Goal: Find specific page/section: Find specific page/section

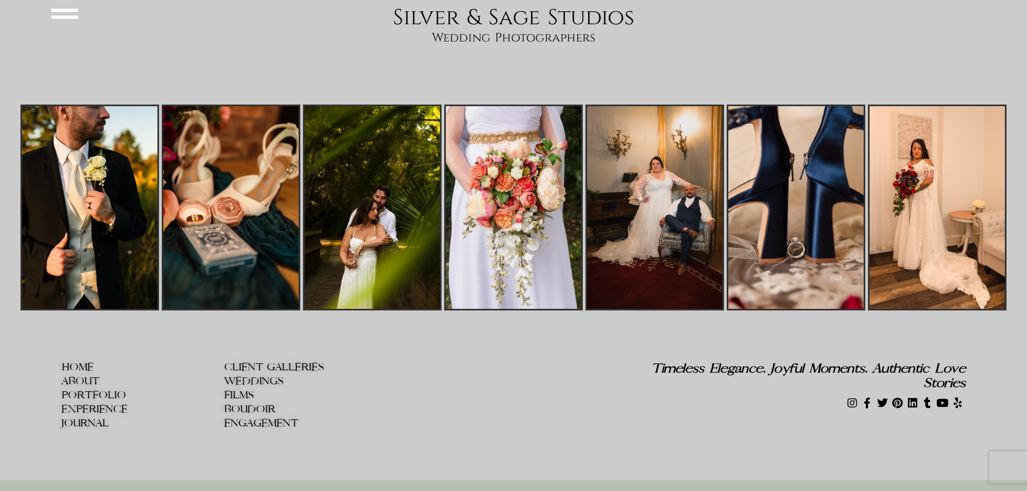
scroll to position [4383, 0]
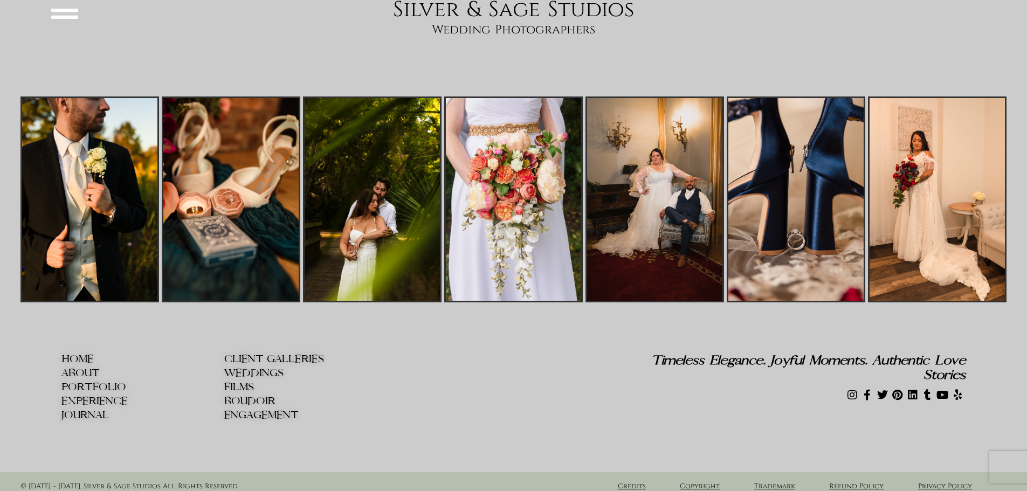
click at [239, 396] on span "BOUDOIR" at bounding box center [249, 401] width 51 height 11
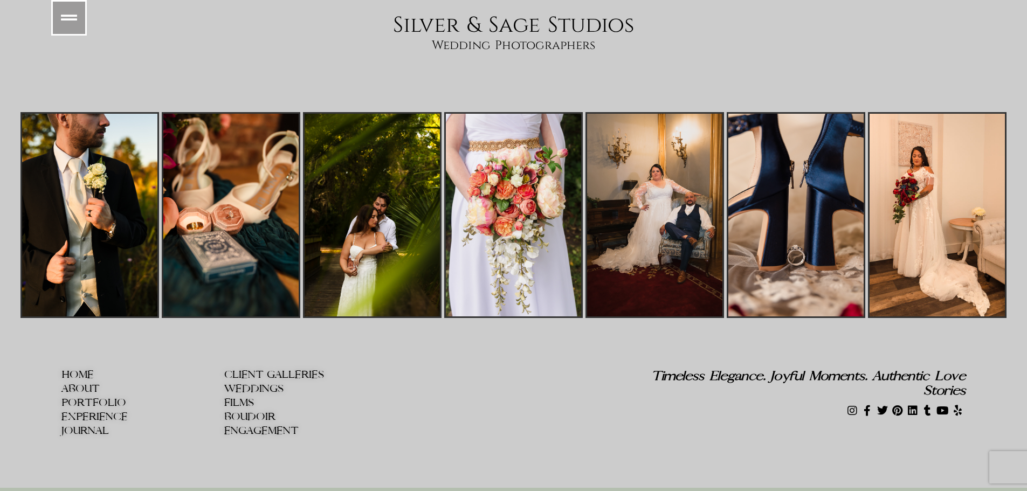
scroll to position [3879, 0]
